Goal: Find specific fact: Find contact information

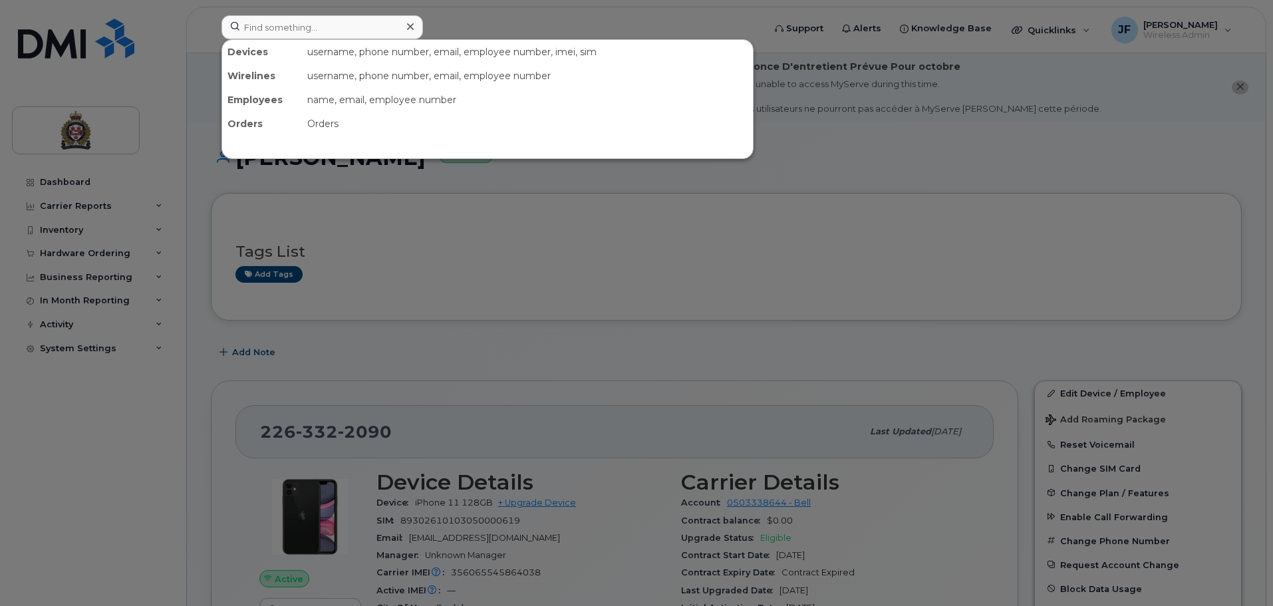
click at [278, 29] on input at bounding box center [322, 27] width 202 height 24
type input "[PERSON_NAME]"
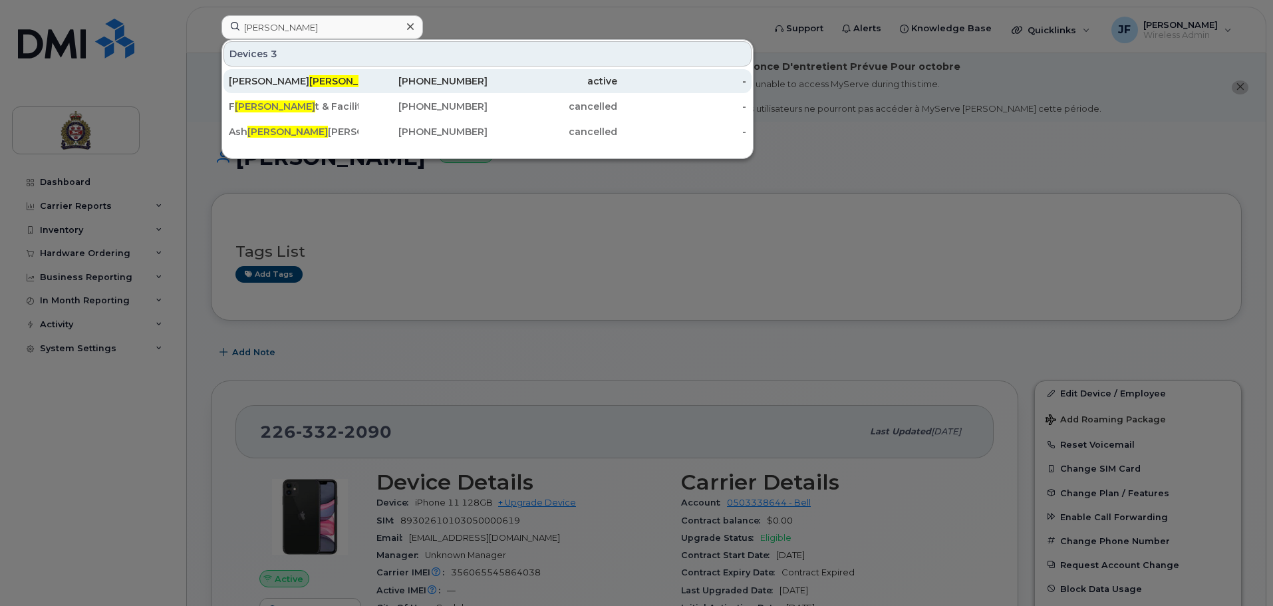
click at [265, 87] on div "[PERSON_NAME]" at bounding box center [294, 80] width 130 height 13
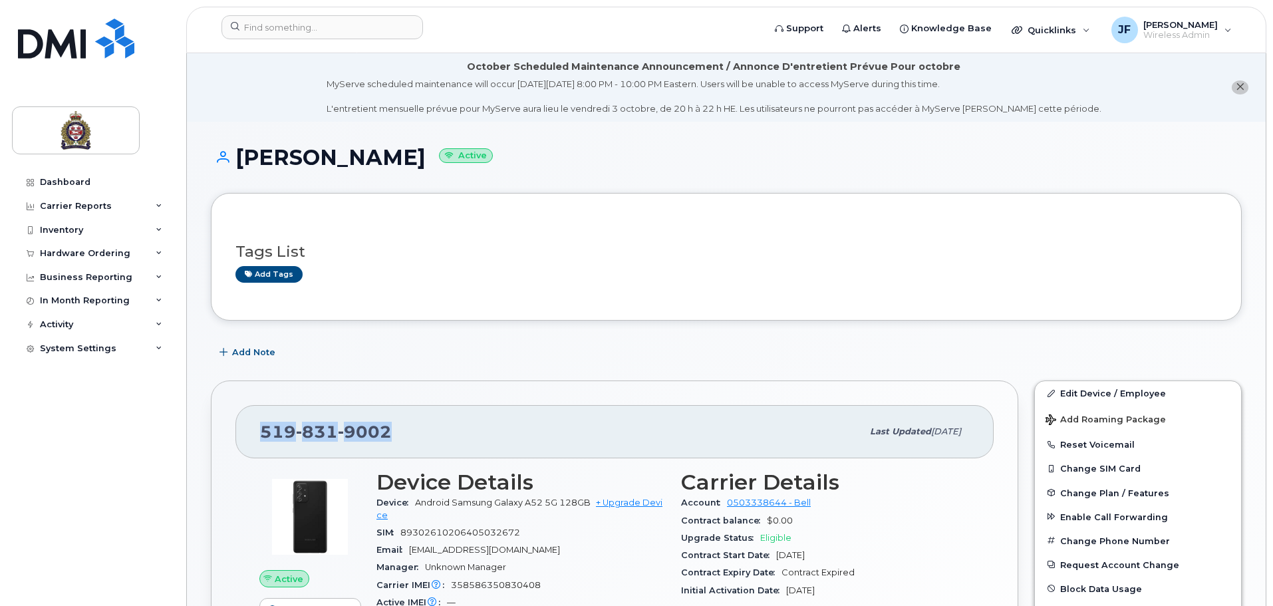
drag, startPoint x: 395, startPoint y: 422, endPoint x: 215, endPoint y: 409, distance: 180.7
click at [215, 409] on div "[PHONE_NUMBER] Last updated [DATE] Active Send Message 1.48 GB  used 0.00 Bytes…" at bounding box center [614, 595] width 807 height 430
copy span "[PHONE_NUMBER]"
click at [380, 421] on div "[PHONE_NUMBER]" at bounding box center [561, 432] width 602 height 28
click at [425, 435] on div "[PHONE_NUMBER]" at bounding box center [561, 432] width 602 height 28
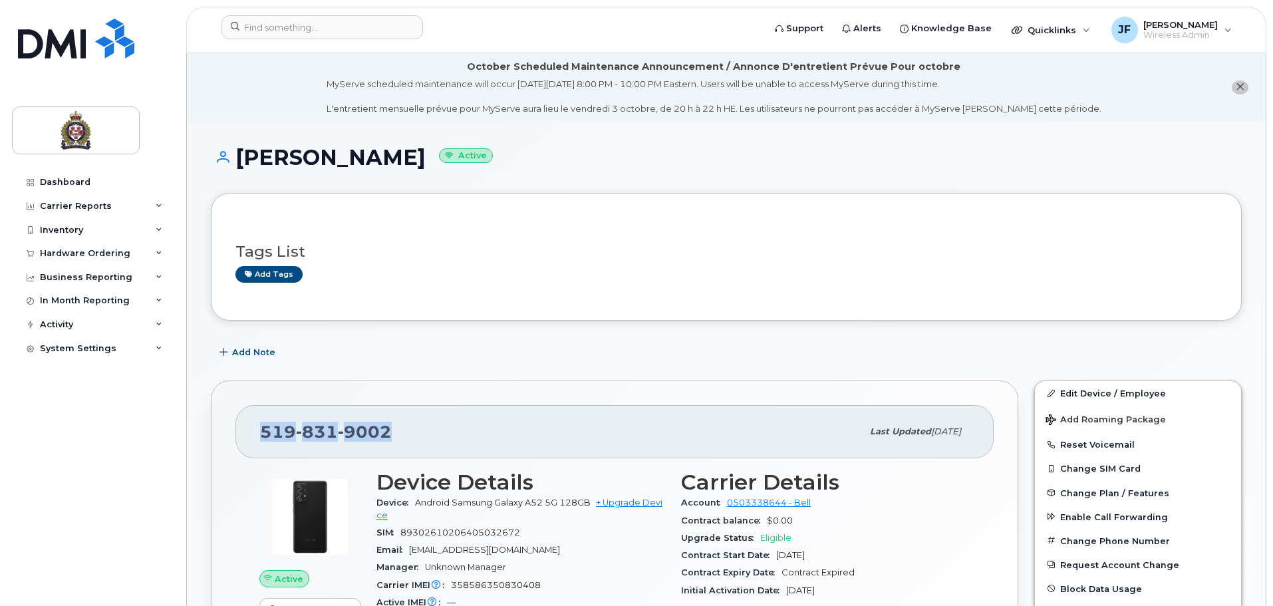
drag, startPoint x: 422, startPoint y: 435, endPoint x: 259, endPoint y: 430, distance: 163.0
click at [259, 430] on div "519 831 9002 Last updated Dec 13, 2024" at bounding box center [614, 431] width 758 height 53
copy span "519 831 9002"
